Goal: Task Accomplishment & Management: Manage account settings

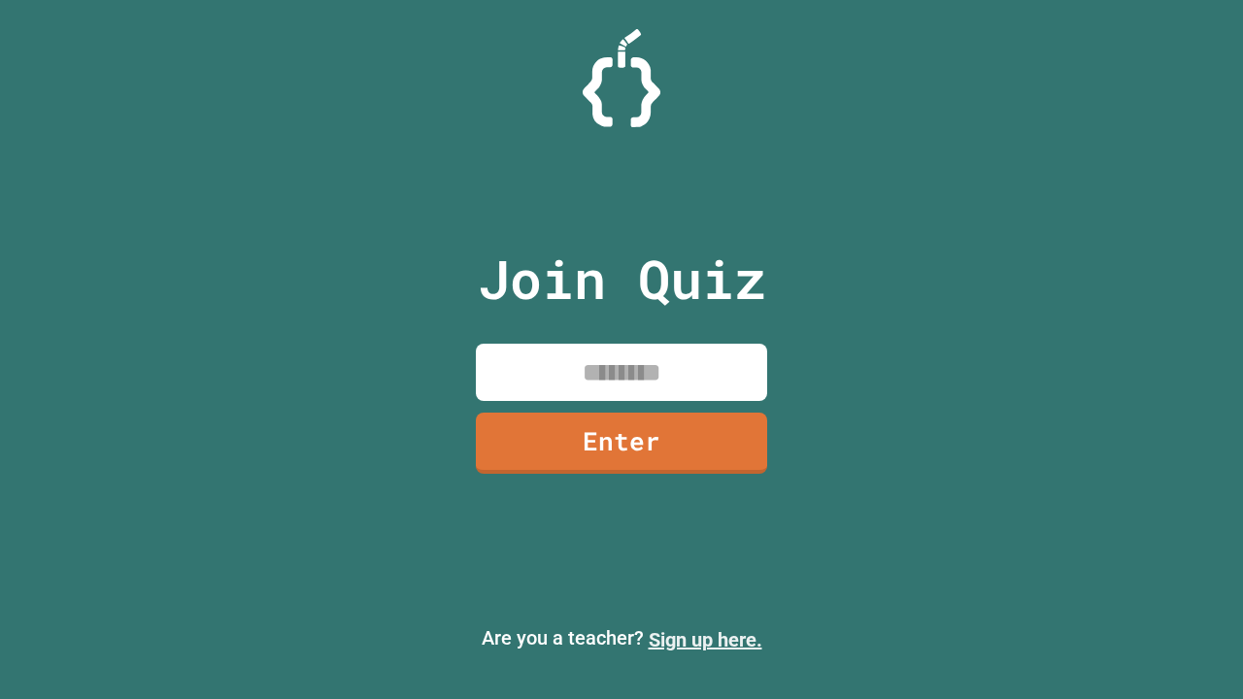
click at [705, 640] on link "Sign up here." at bounding box center [706, 639] width 114 height 23
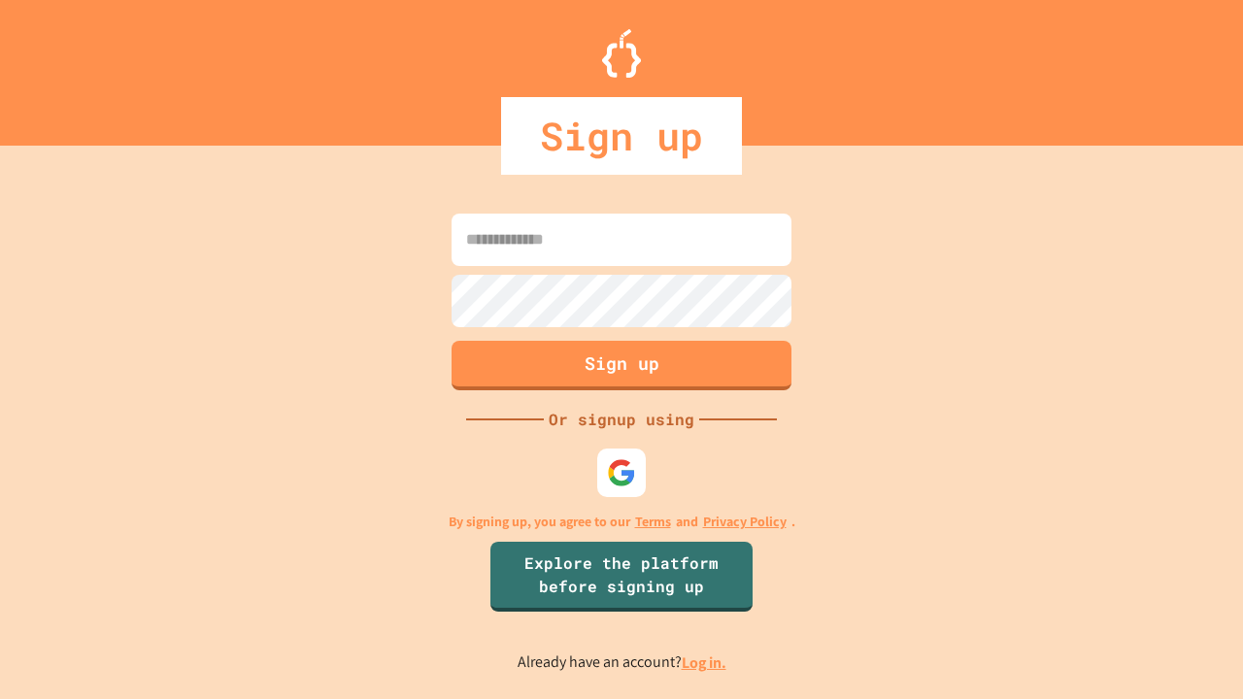
click at [705, 662] on link "Log in." at bounding box center [704, 663] width 45 height 20
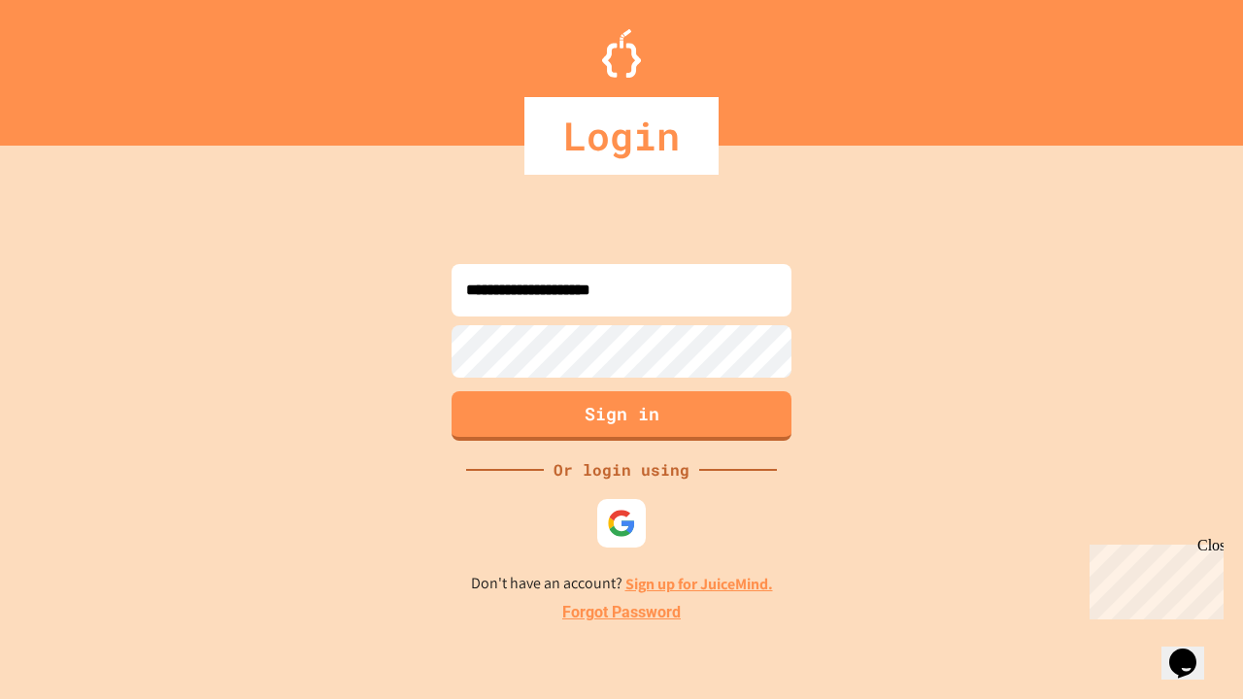
type input "**********"
